Goal: Information Seeking & Learning: Learn about a topic

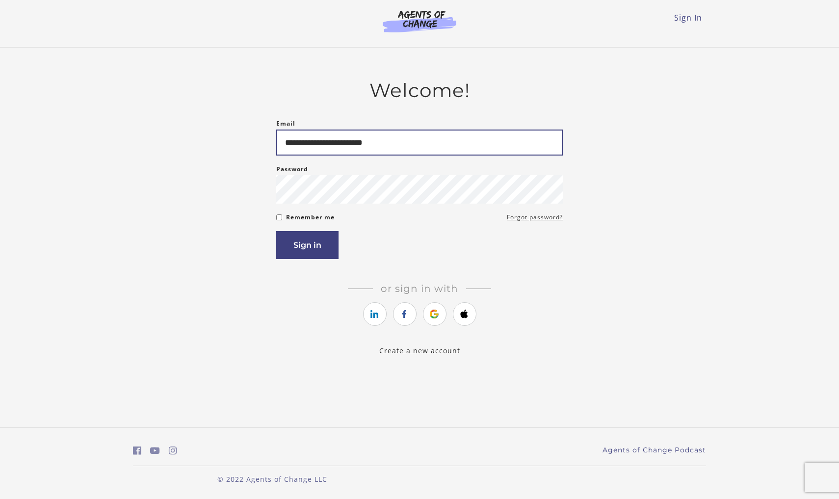
type input "**********"
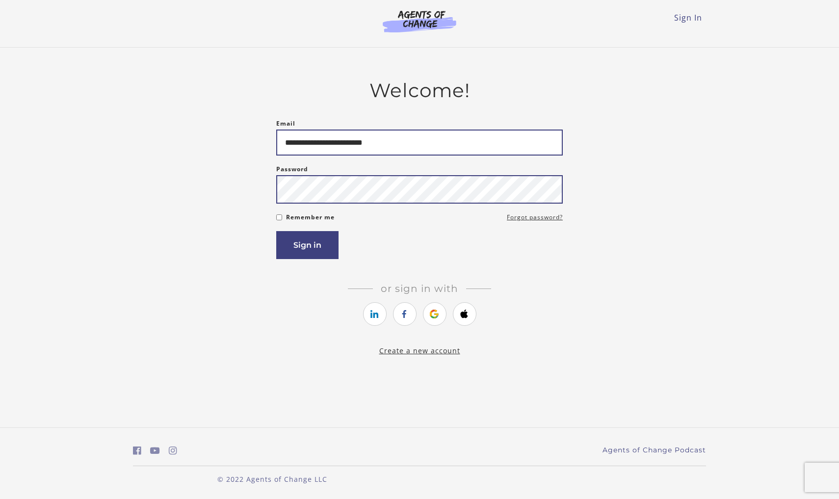
click at [307, 247] on button "Sign in" at bounding box center [307, 245] width 62 height 28
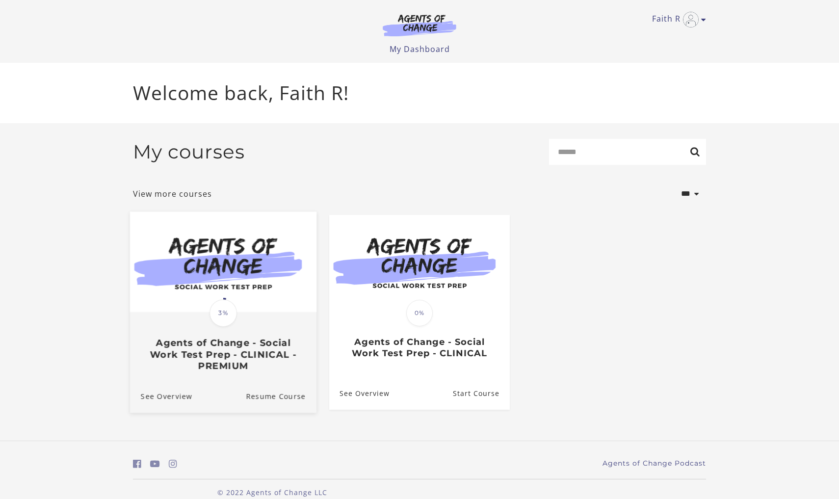
click at [180, 320] on div "Translation missing: en.liquid.partials.dashboard_course_card.progress_descript…" at bounding box center [223, 342] width 187 height 58
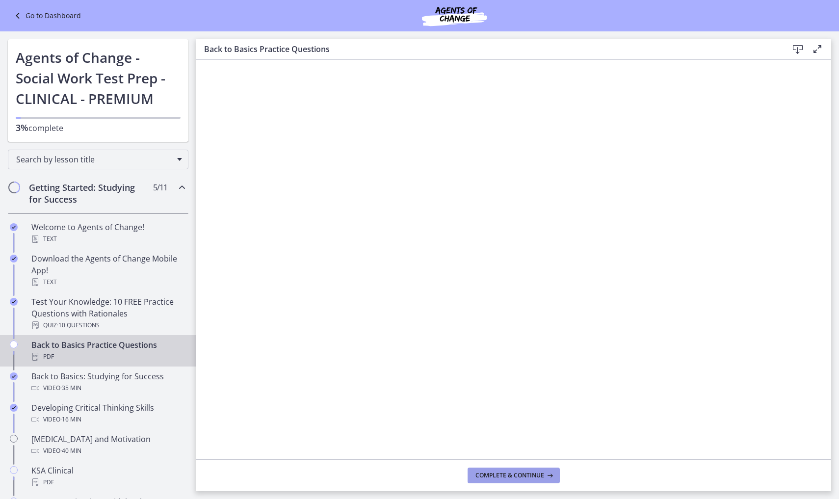
click at [502, 477] on span "Complete & continue" at bounding box center [510, 476] width 69 height 8
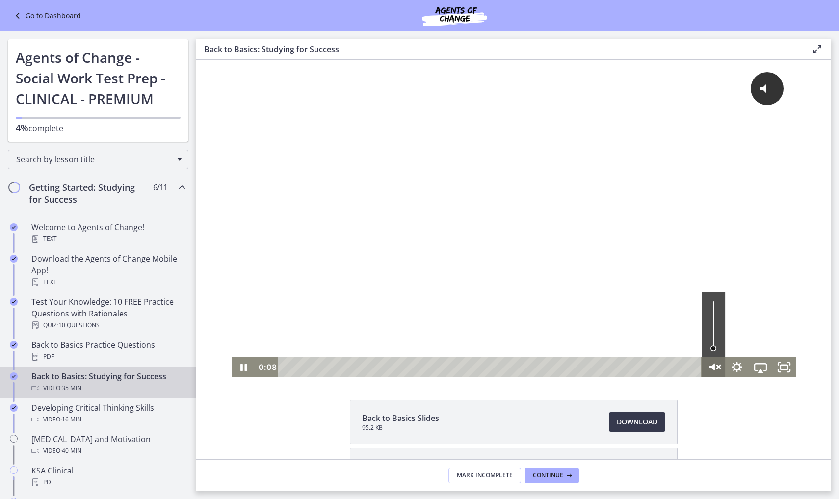
click at [718, 370] on icon "Unmute" at bounding box center [718, 367] width 1 height 7
click at [786, 368] on icon "Fullscreen" at bounding box center [784, 367] width 28 height 24
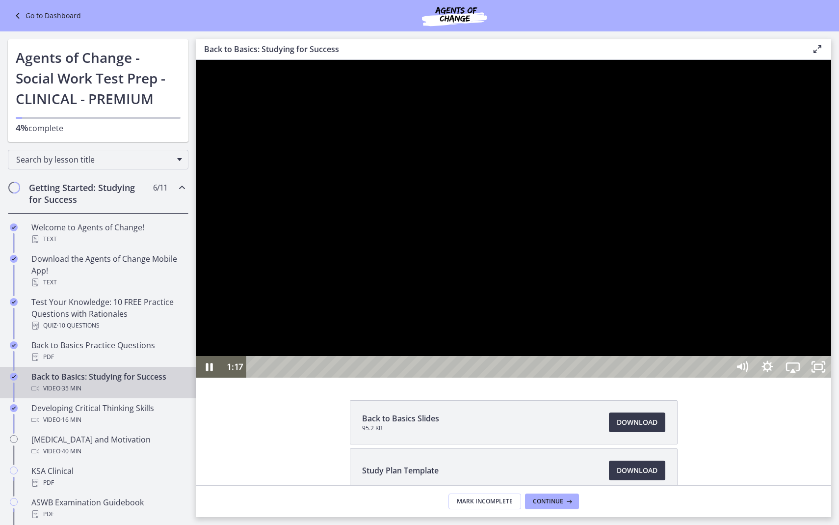
click at [831, 345] on div at bounding box center [513, 219] width 635 height 318
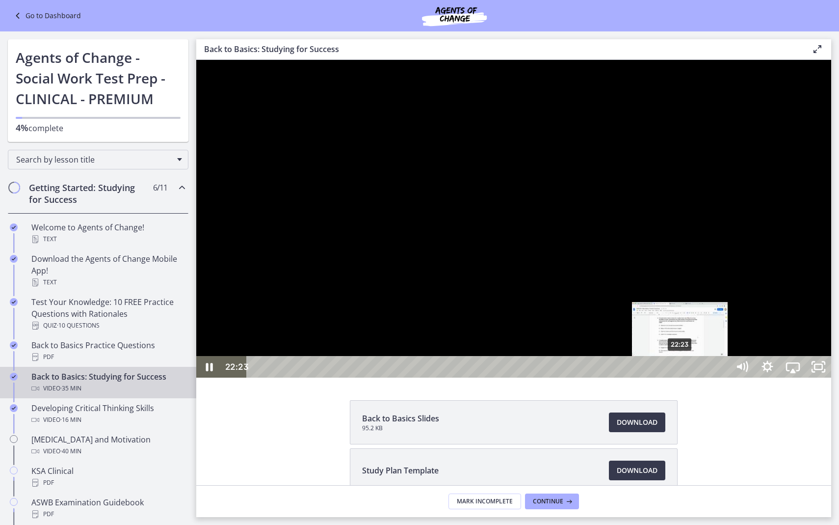
click at [681, 377] on div "22:23" at bounding box center [489, 367] width 467 height 22
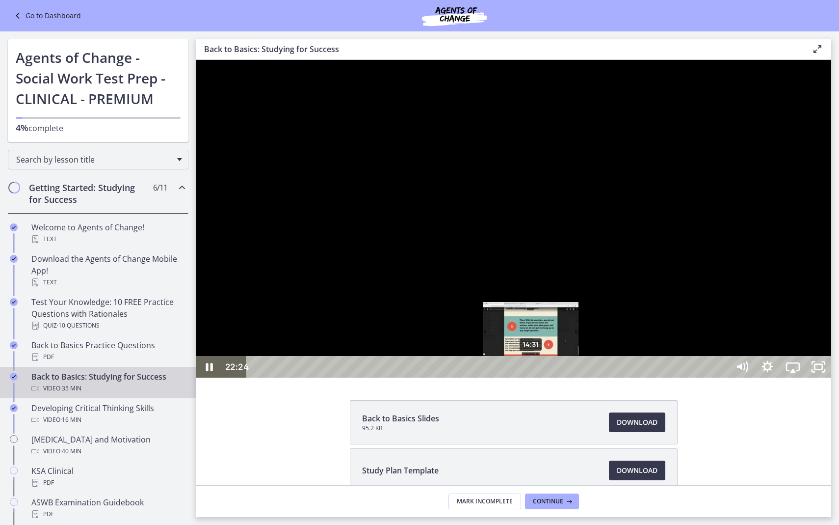
click at [532, 377] on div "14:31" at bounding box center [489, 367] width 467 height 22
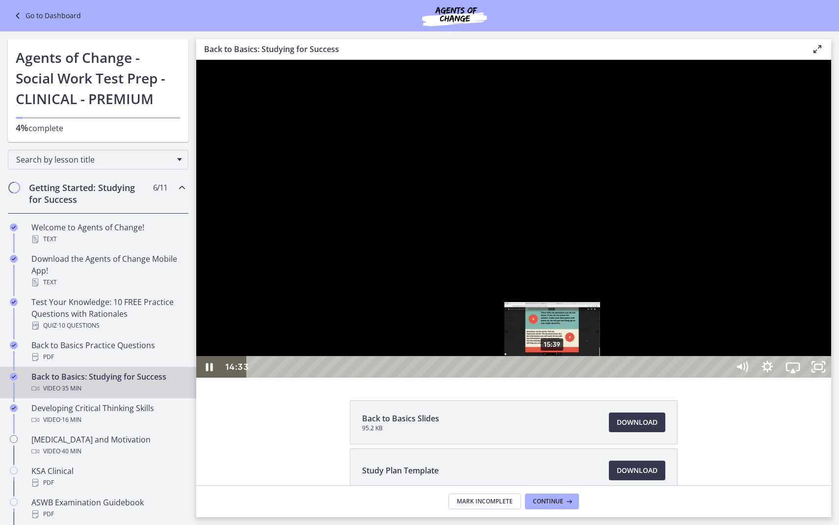
click at [553, 377] on div "15:39" at bounding box center [489, 367] width 467 height 22
click at [560, 377] on div "15:59" at bounding box center [489, 367] width 467 height 22
click at [566, 377] on div "16:19" at bounding box center [489, 367] width 467 height 22
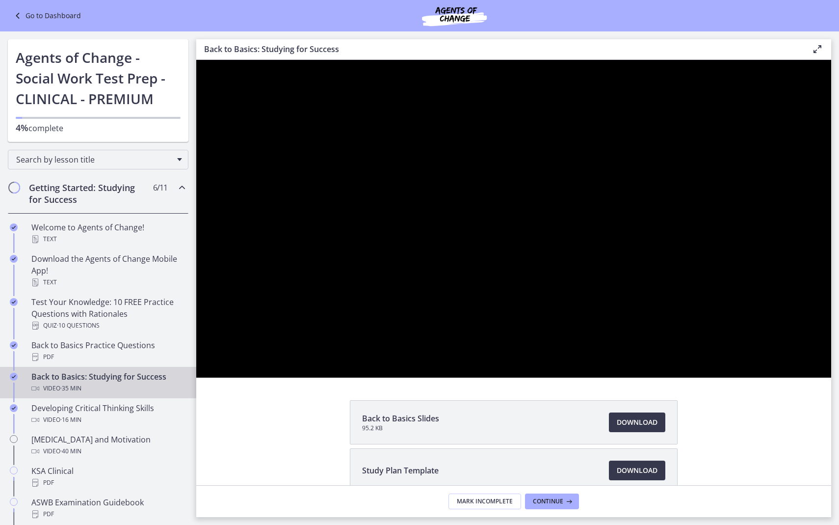
click at [790, 377] on div at bounding box center [513, 219] width 635 height 318
click at [804, 367] on div at bounding box center [513, 219] width 635 height 318
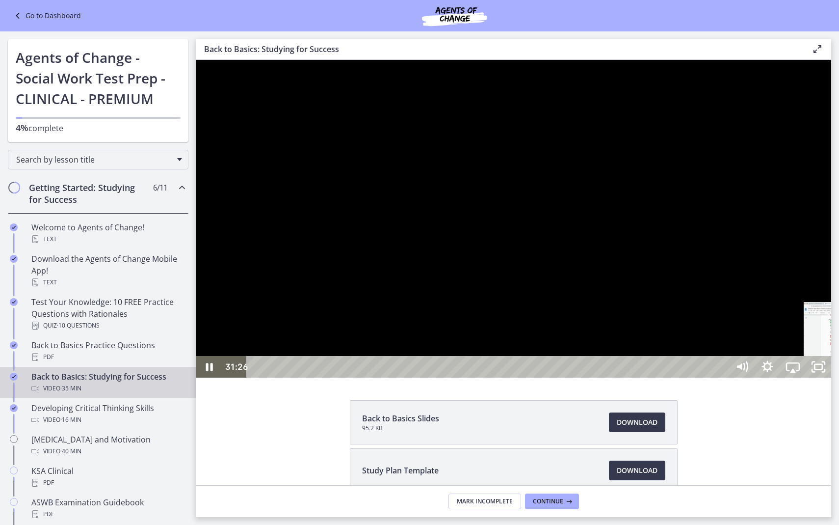
click at [723, 377] on div "31:26" at bounding box center [489, 367] width 467 height 22
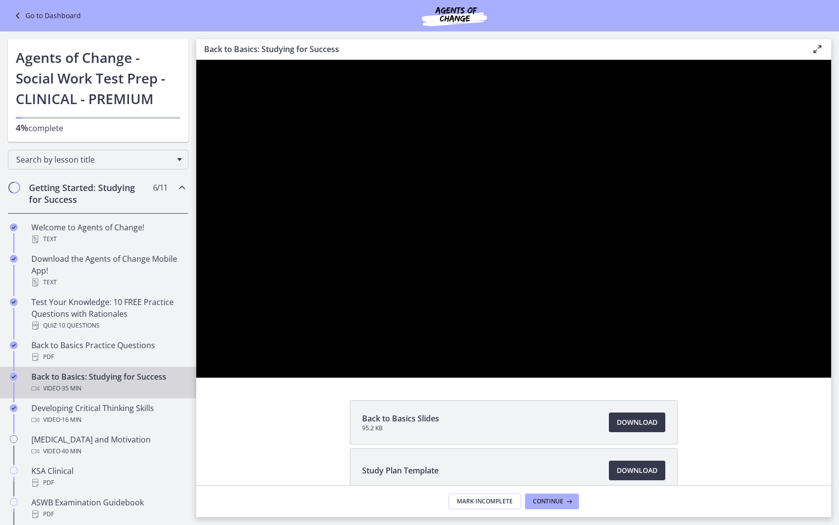
click at [831, 377] on div at bounding box center [513, 219] width 635 height 318
